Goal: Check status: Check status

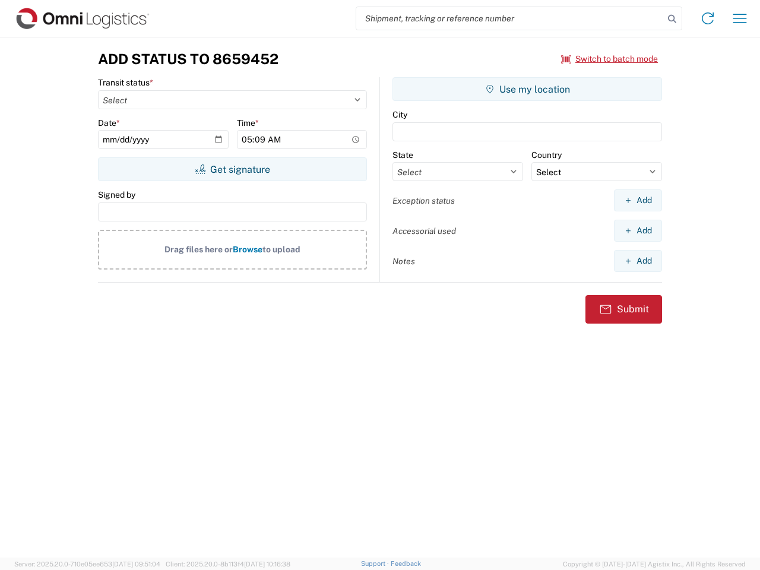
click at [510, 18] on input "search" at bounding box center [510, 18] width 308 height 23
click at [672, 19] on icon at bounding box center [672, 19] width 17 height 17
click at [708, 18] on icon at bounding box center [707, 18] width 19 height 19
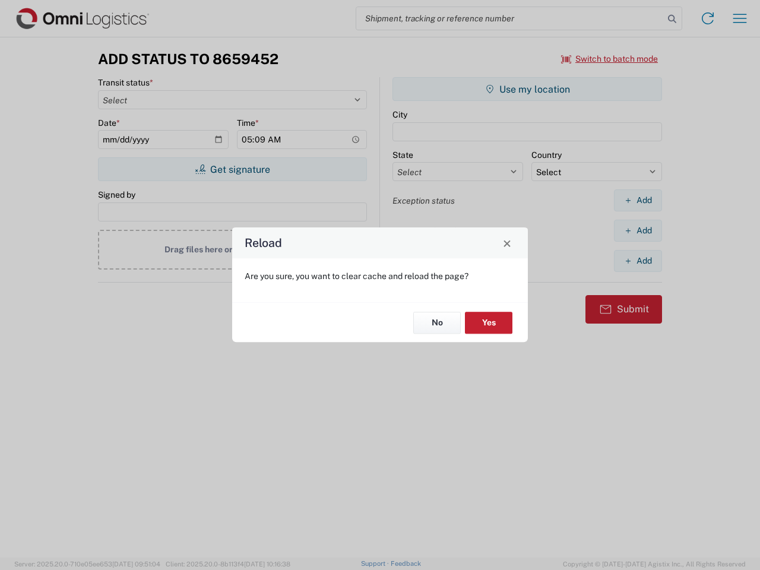
click at [610, 59] on div "Reload Are you sure, you want to clear cache and reload the page? No Yes" at bounding box center [380, 285] width 760 height 570
click at [232, 169] on div "Reload Are you sure, you want to clear cache and reload the page? No Yes" at bounding box center [380, 285] width 760 height 570
click at [527, 89] on div "Reload Are you sure, you want to clear cache and reload the page? No Yes" at bounding box center [380, 285] width 760 height 570
click at [638, 200] on div "Reload Are you sure, you want to clear cache and reload the page? No Yes" at bounding box center [380, 285] width 760 height 570
click at [638, 230] on div "Reload Are you sure, you want to clear cache and reload the page? No Yes" at bounding box center [380, 285] width 760 height 570
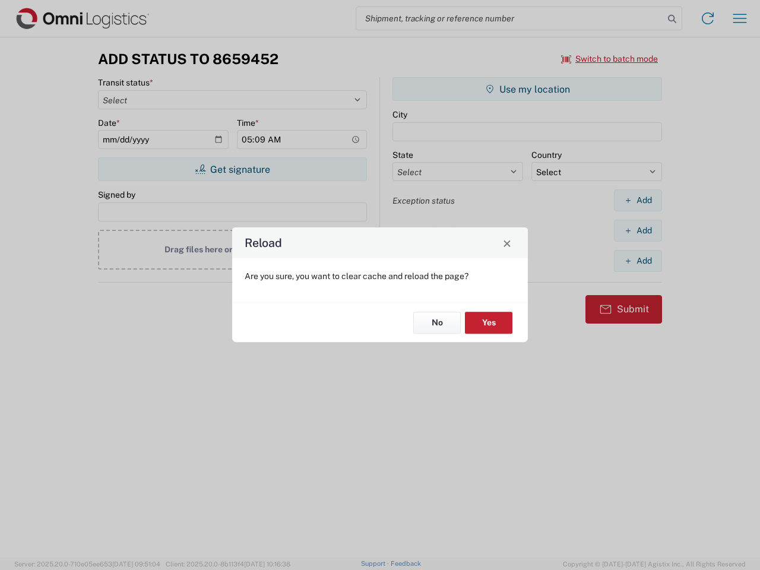
click at [638, 261] on div "Reload Are you sure, you want to clear cache and reload the page? No Yes" at bounding box center [380, 285] width 760 height 570
